Goal: Transaction & Acquisition: Purchase product/service

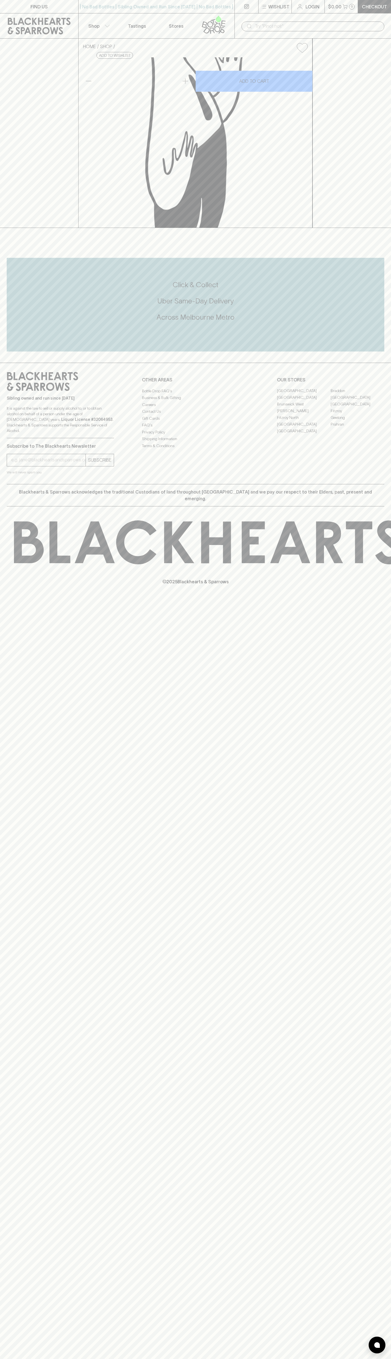
click at [320, 12] on link "Login" at bounding box center [308, 6] width 33 height 13
click at [199, 1359] on html "FIND US | No Bad Bottles | Sibling Owned and Run Since [DATE] | No Bad Bottles …" at bounding box center [195, 679] width 391 height 1359
